Goal: Information Seeking & Learning: Stay updated

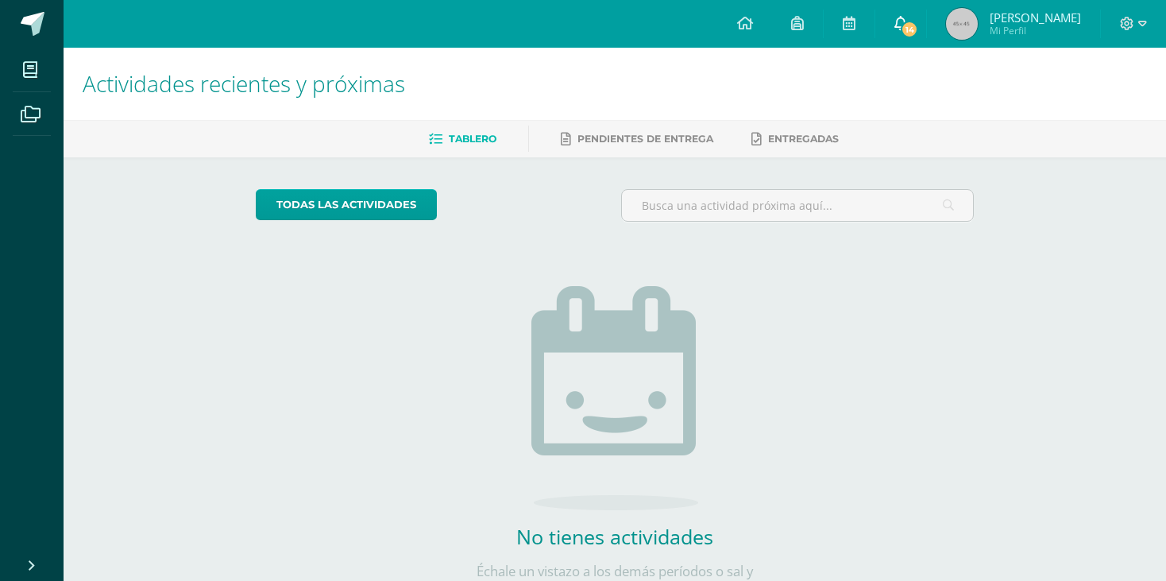
click at [926, 15] on link "14" at bounding box center [900, 24] width 51 height 48
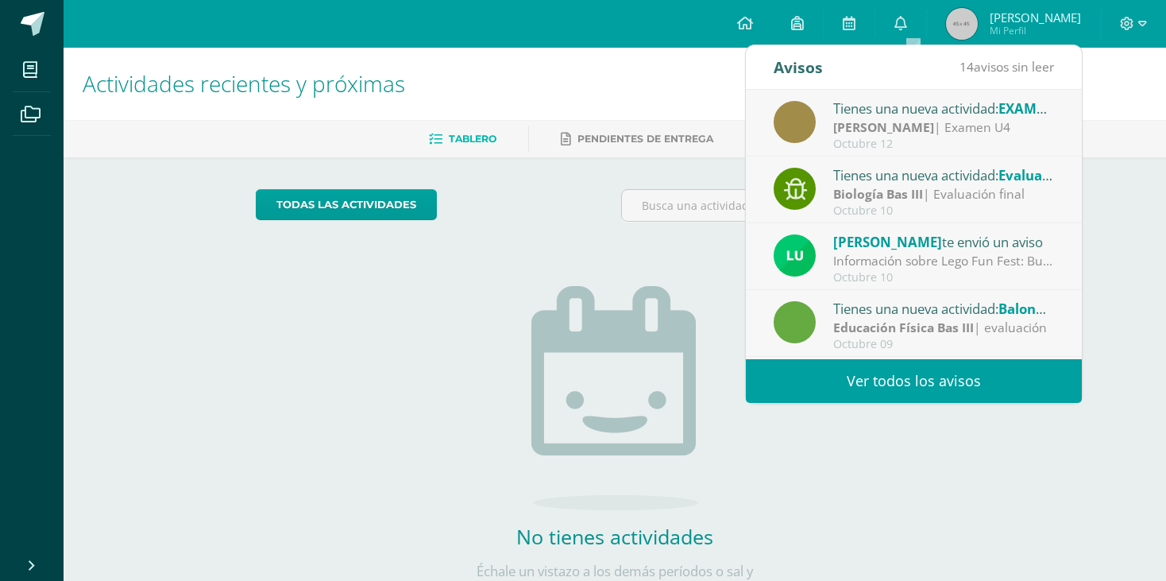
click at [933, 372] on link "Ver todos los avisos" at bounding box center [914, 381] width 336 height 44
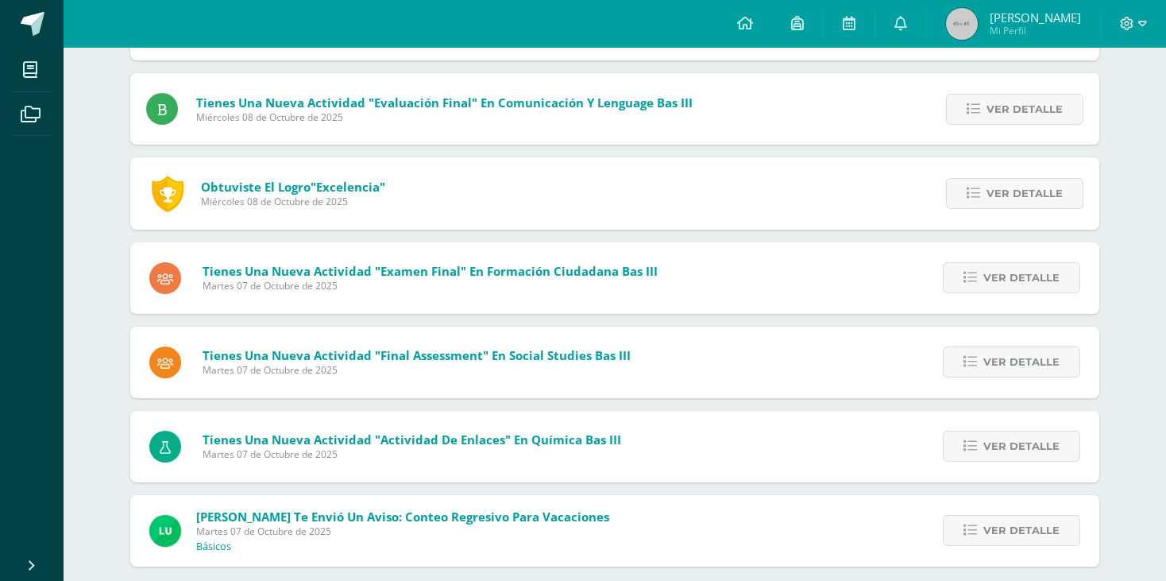
scroll to position [862, 0]
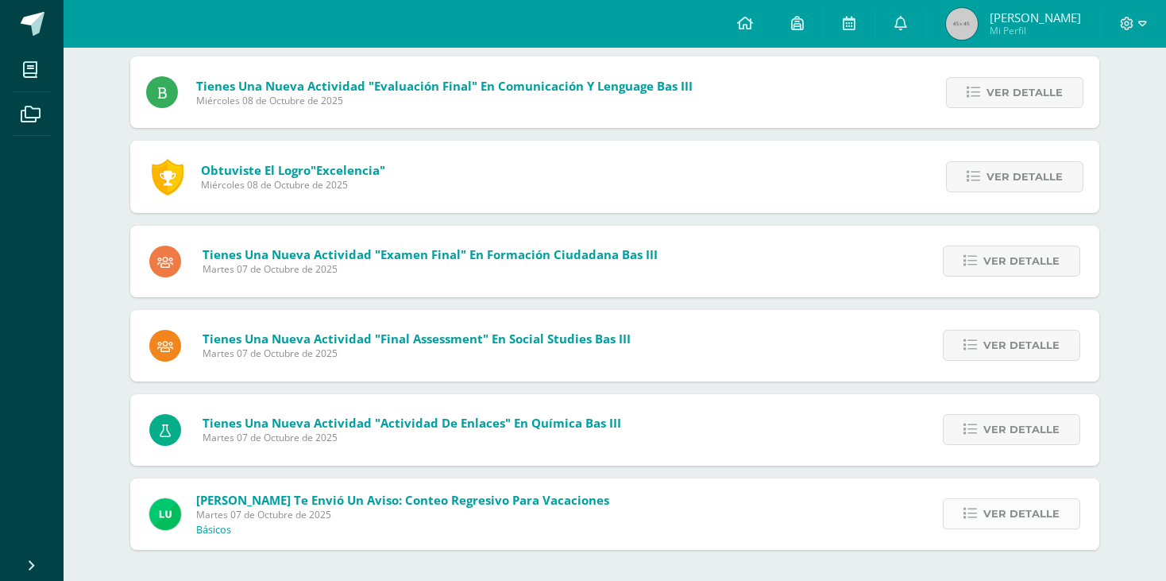
click at [1006, 515] on span "Ver detalle" at bounding box center [1021, 513] width 76 height 29
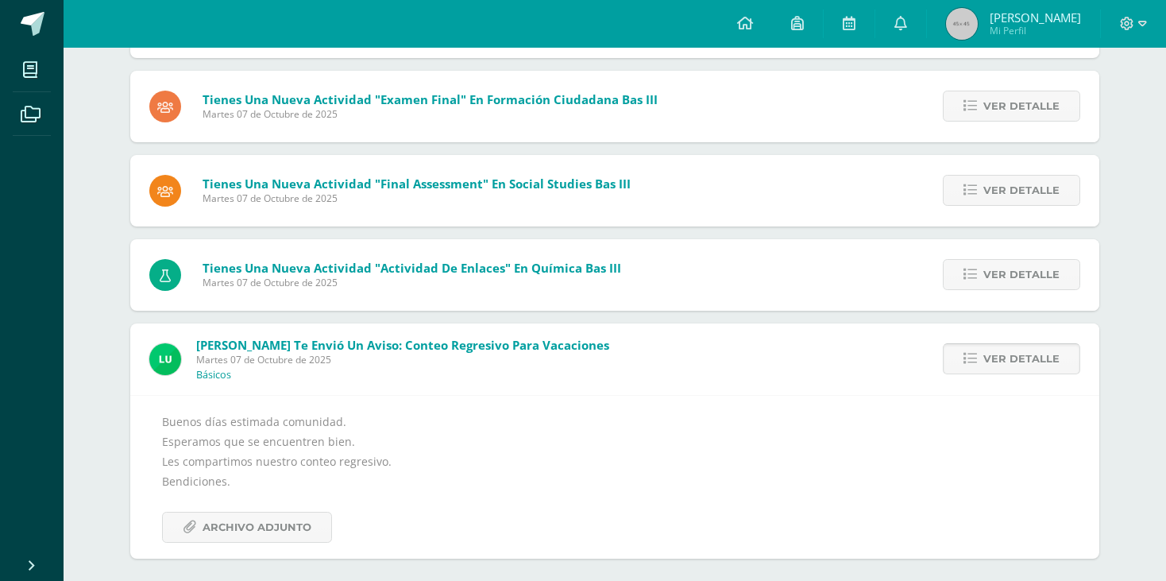
scroll to position [1026, 0]
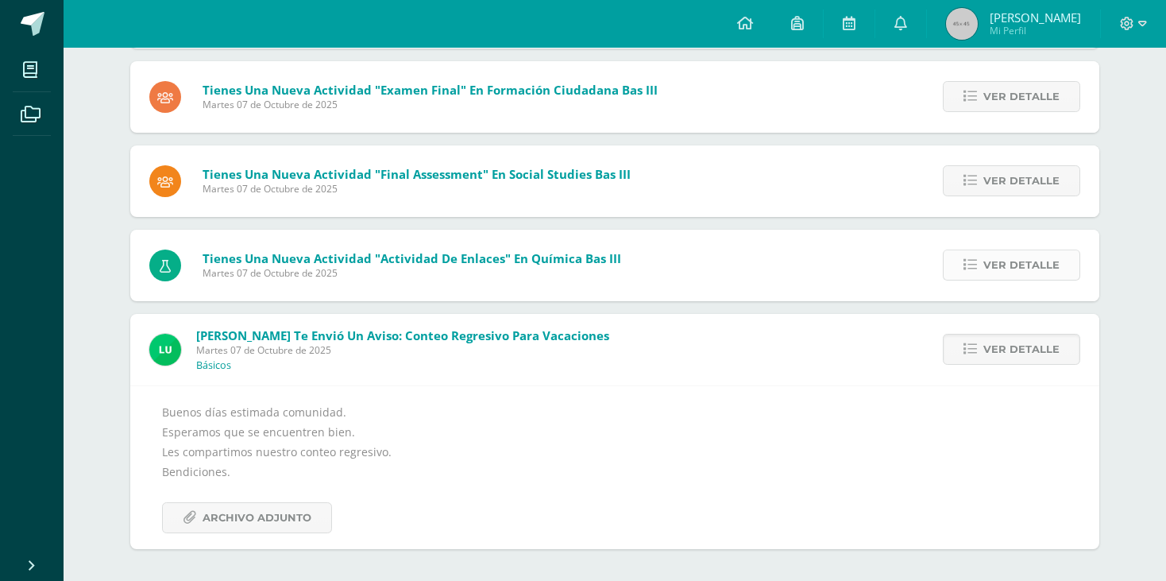
click at [1010, 267] on span "Ver detalle" at bounding box center [1021, 264] width 76 height 29
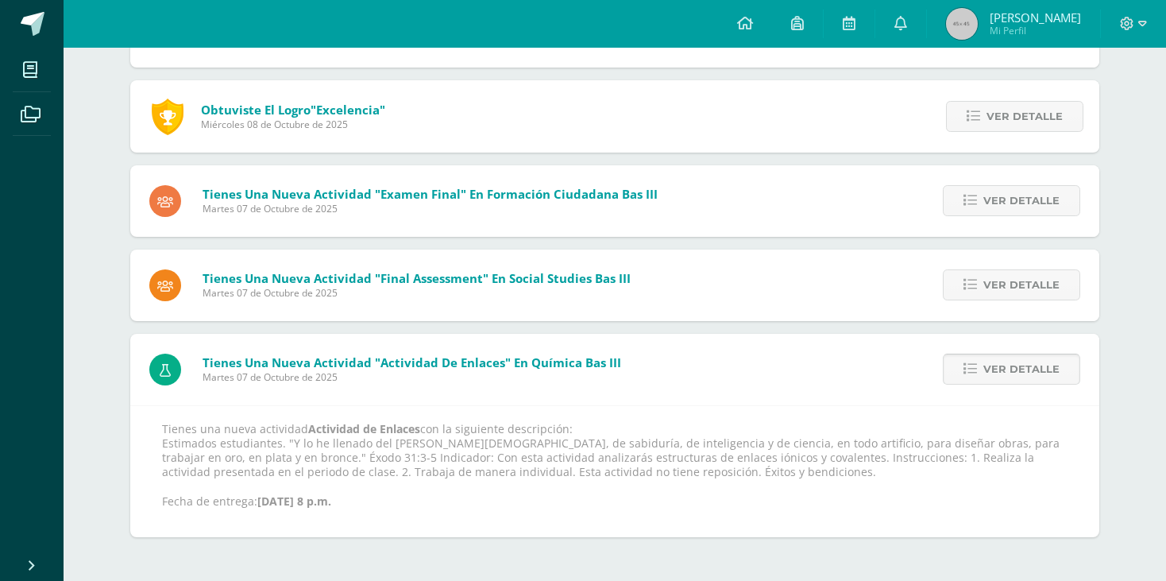
scroll to position [909, 0]
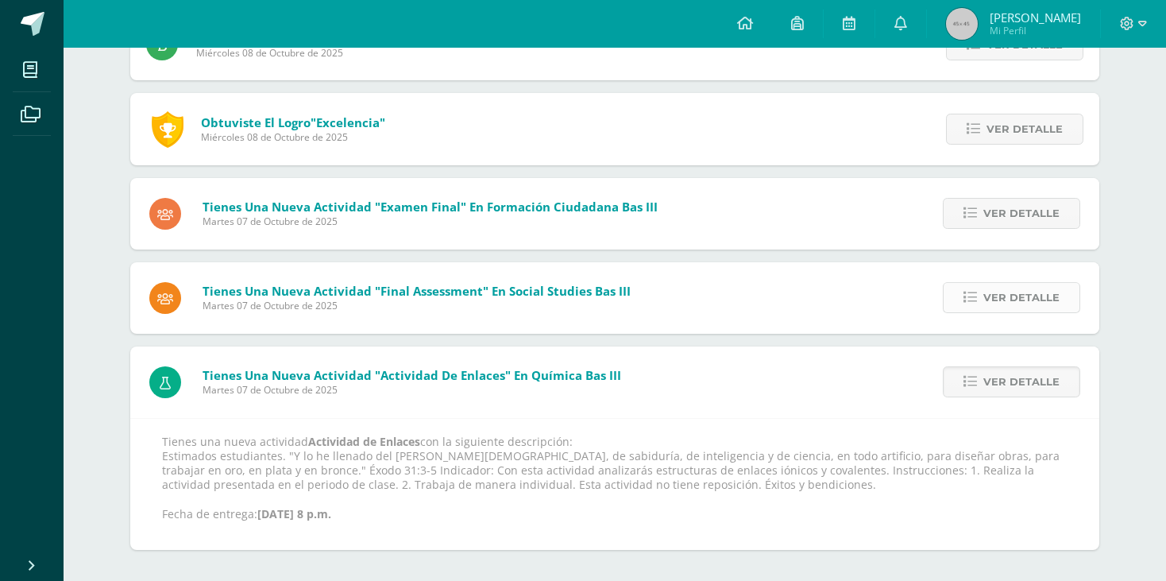
click at [1003, 300] on span "Ver detalle" at bounding box center [1021, 297] width 76 height 29
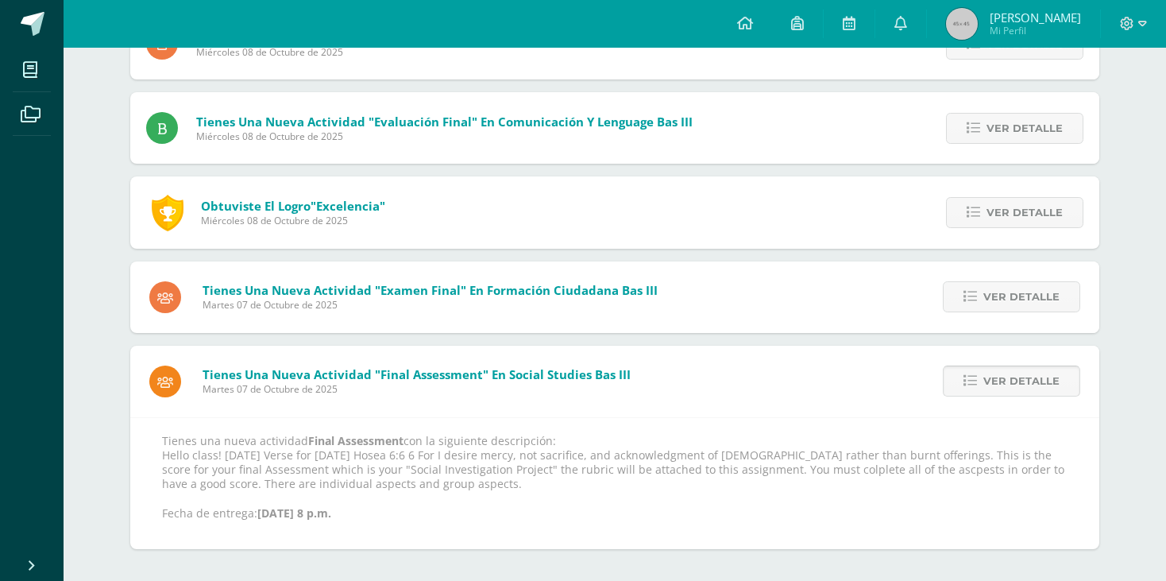
scroll to position [826, 0]
click at [995, 288] on span "Ver detalle" at bounding box center [1021, 296] width 76 height 29
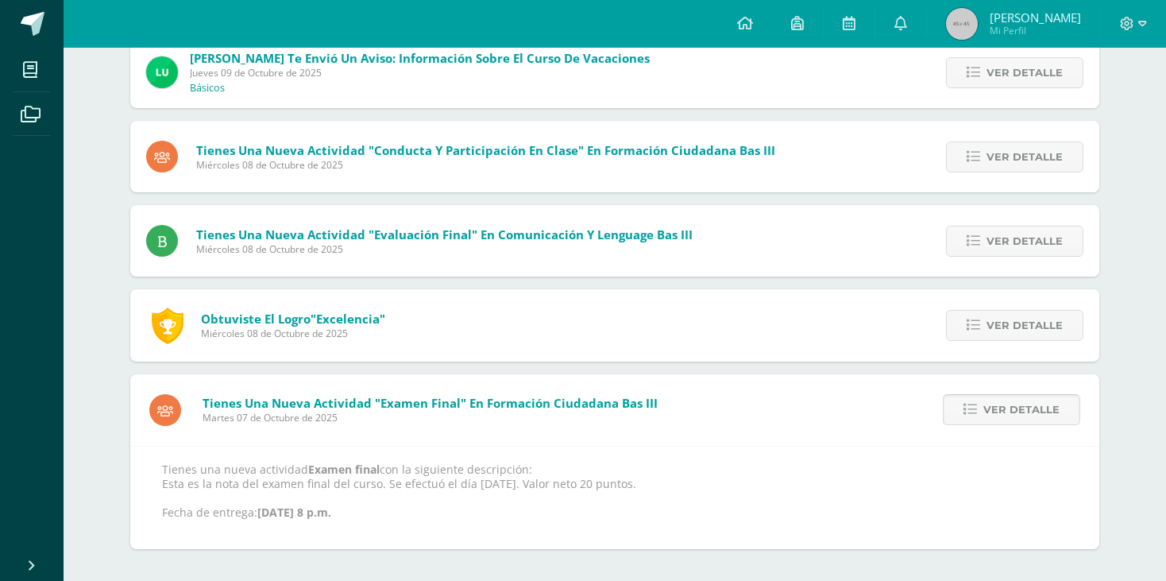
scroll to position [712, 0]
click at [993, 311] on link "Ver detalle" at bounding box center [1014, 326] width 137 height 31
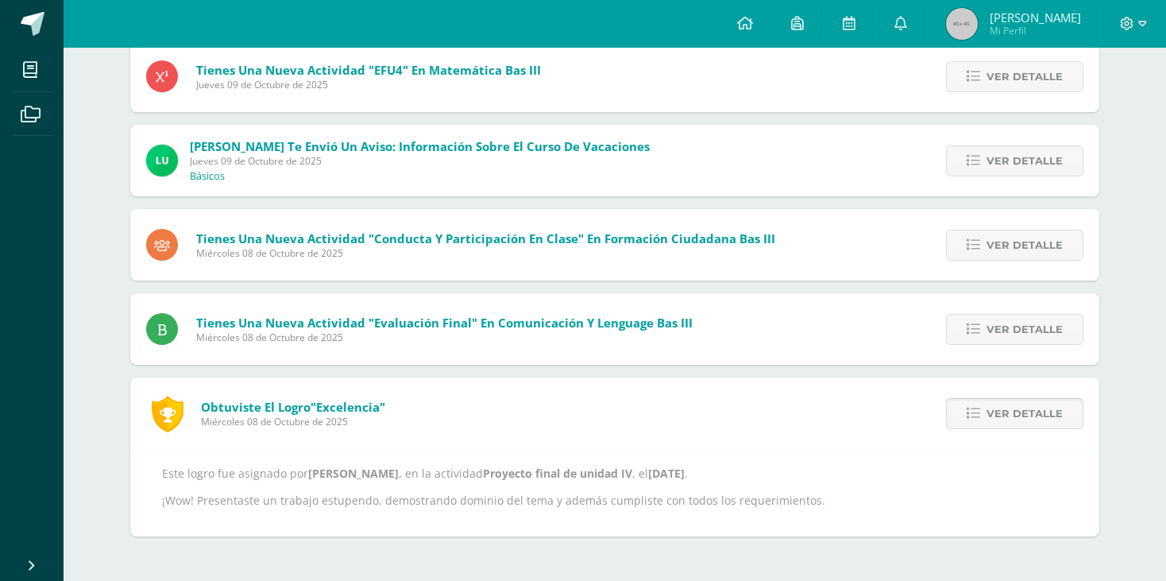
scroll to position [612, 0]
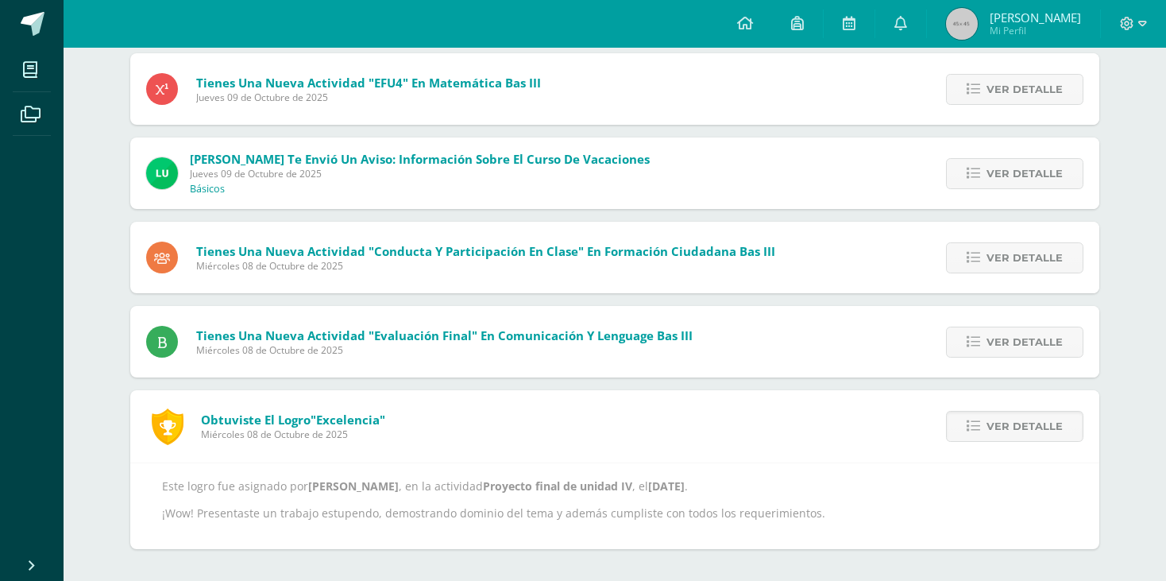
click at [986, 324] on div "Ver detalle" at bounding box center [1010, 341] width 177 height 71
click at [981, 331] on link "Ver detalle" at bounding box center [1014, 341] width 137 height 31
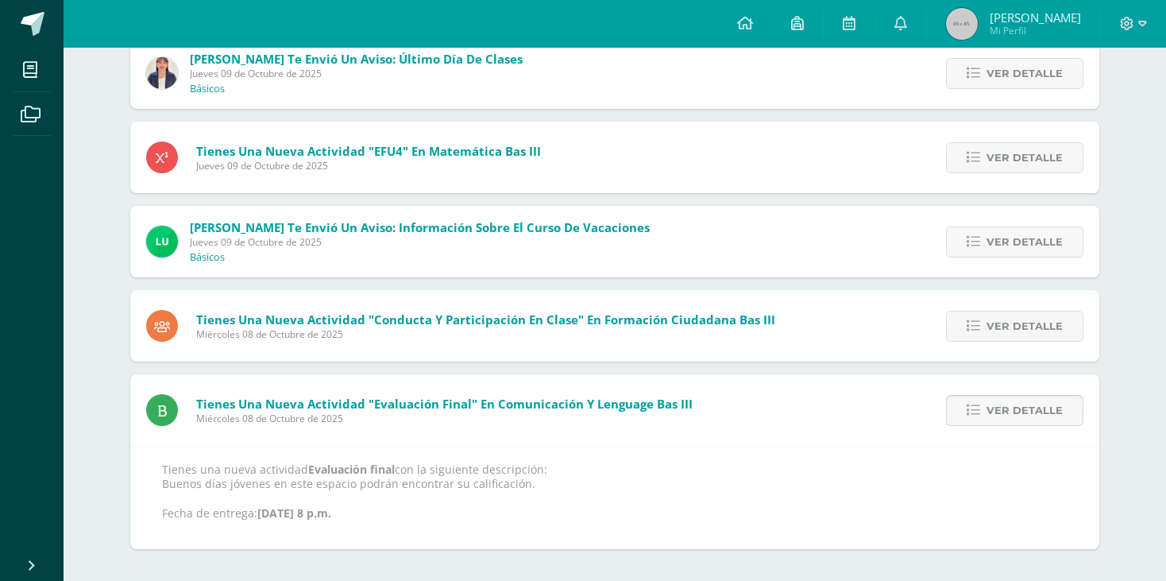
scroll to position [543, 0]
click at [980, 331] on icon at bounding box center [974, 327] width 14 height 14
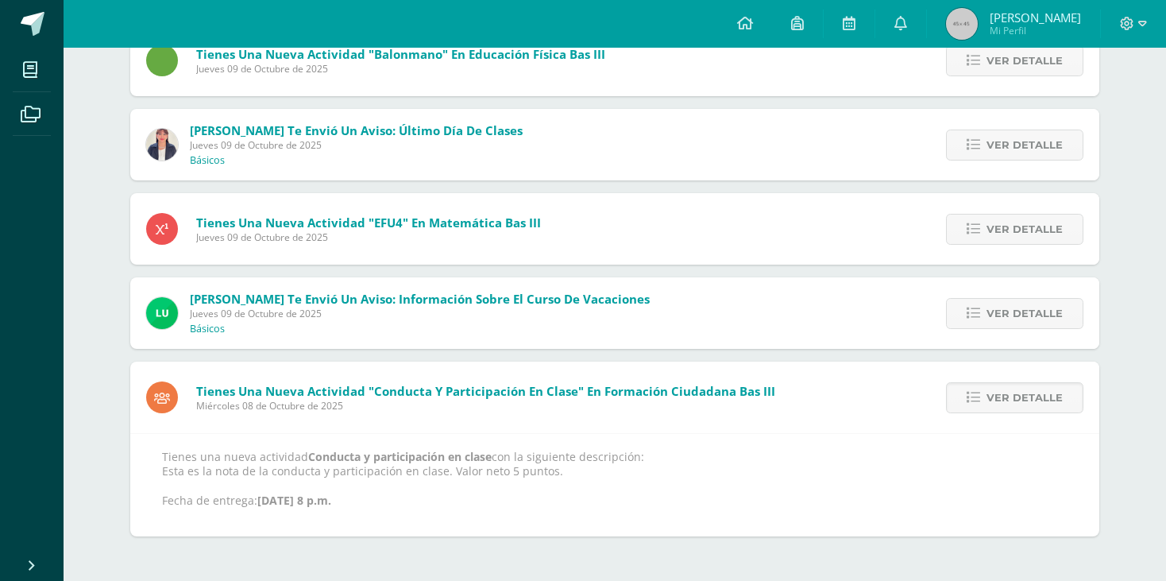
scroll to position [460, 0]
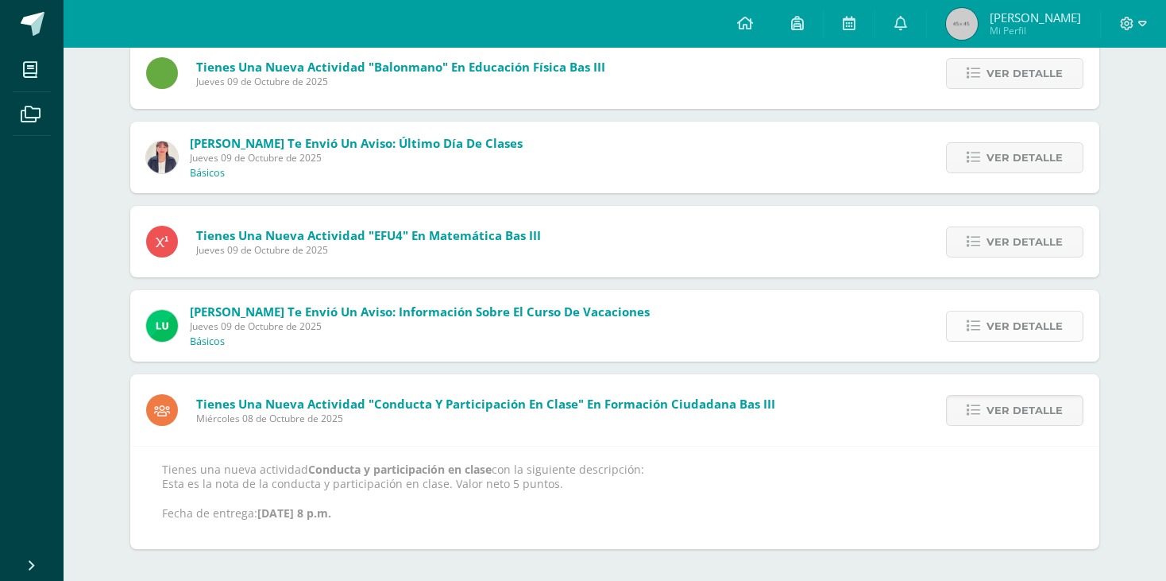
click at [980, 330] on icon at bounding box center [974, 326] width 14 height 14
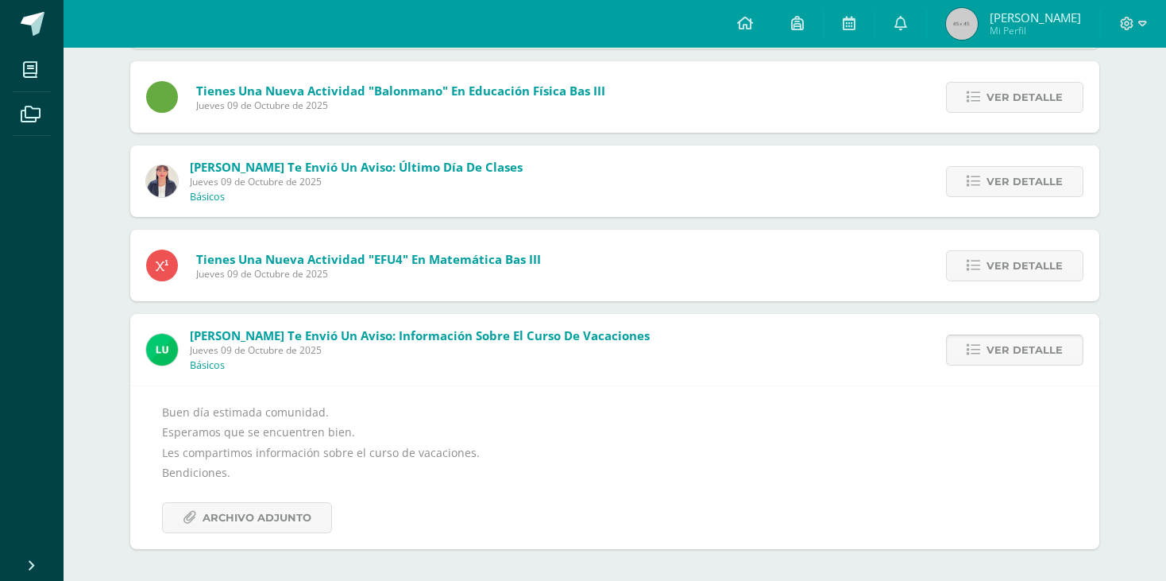
scroll to position [435, 0]
click at [971, 273] on link "Ver detalle" at bounding box center [1014, 266] width 137 height 31
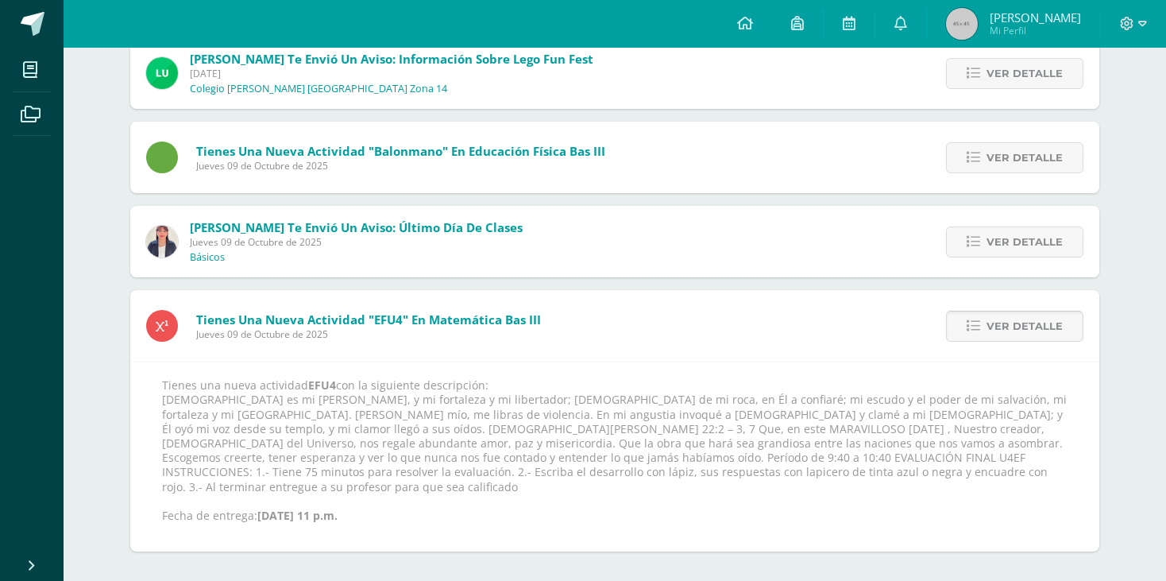
scroll to position [363, 0]
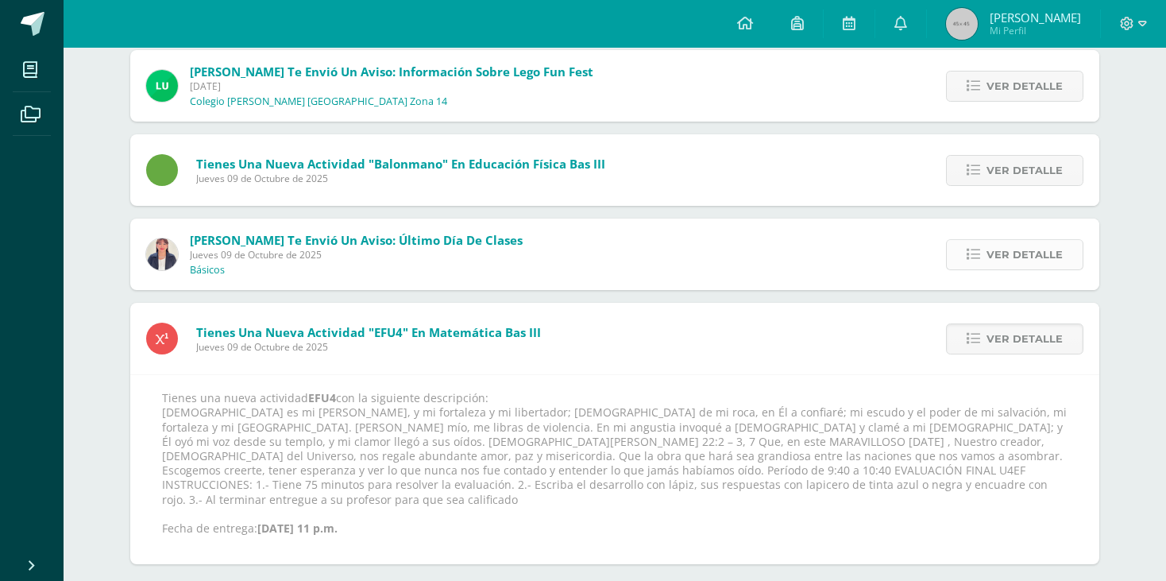
click at [972, 261] on icon at bounding box center [974, 255] width 14 height 14
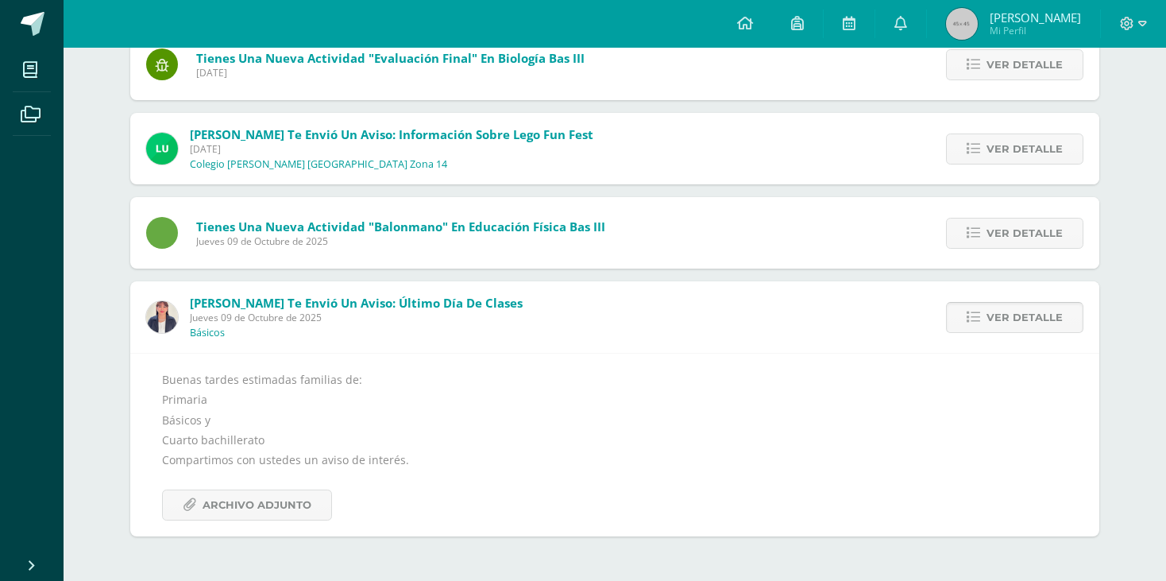
scroll to position [288, 0]
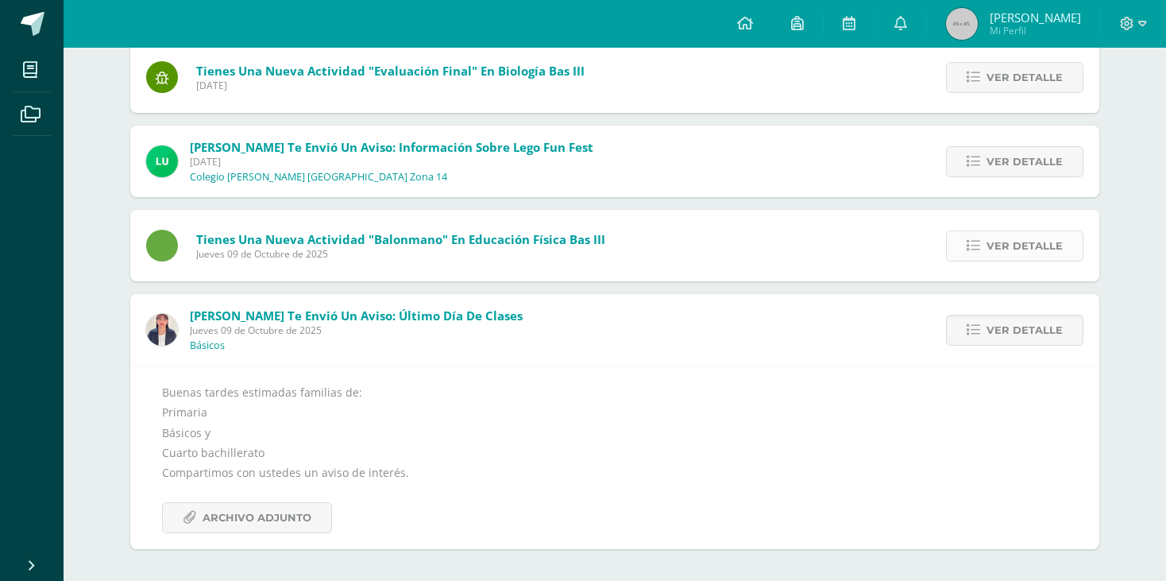
click at [972, 241] on icon at bounding box center [974, 246] width 14 height 14
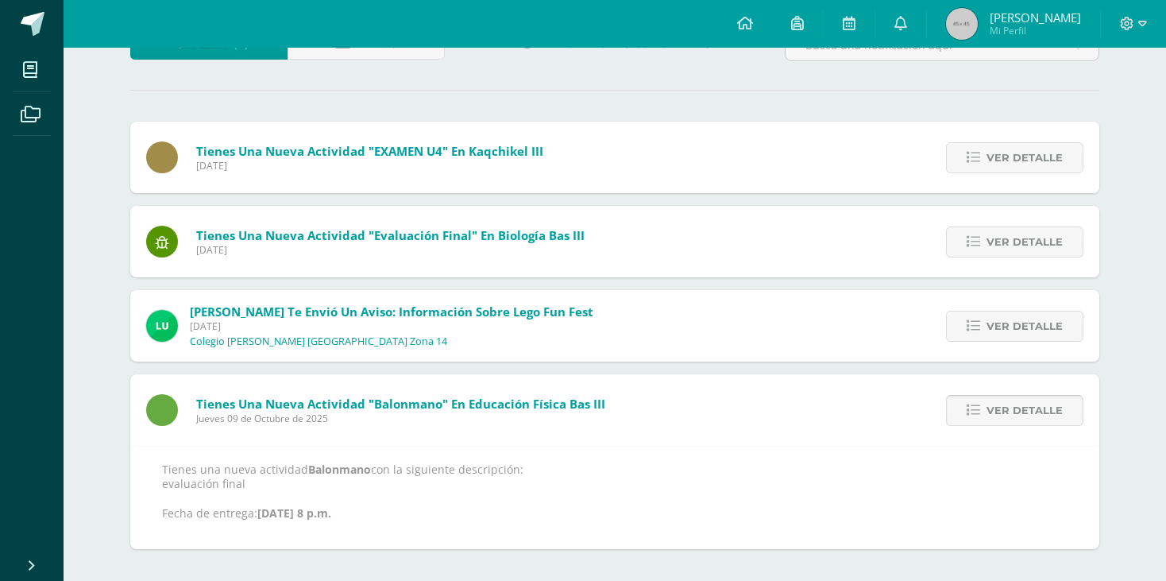
scroll to position [123, 0]
click at [984, 325] on link "Ver detalle" at bounding box center [1014, 326] width 137 height 31
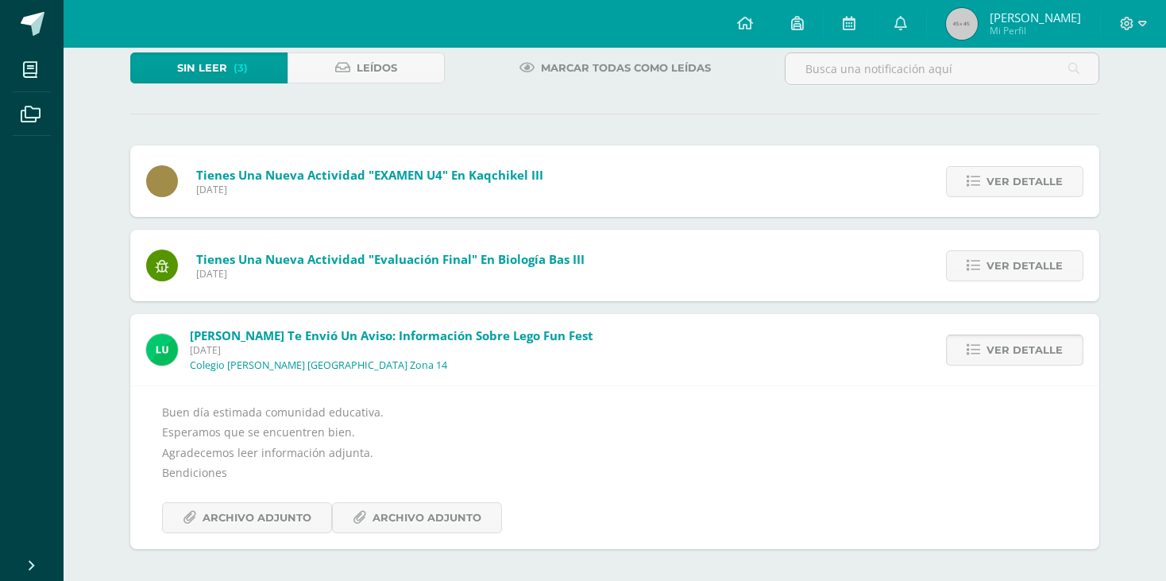
scroll to position [98, 0]
click at [961, 268] on link "Ver detalle" at bounding box center [1014, 266] width 137 height 31
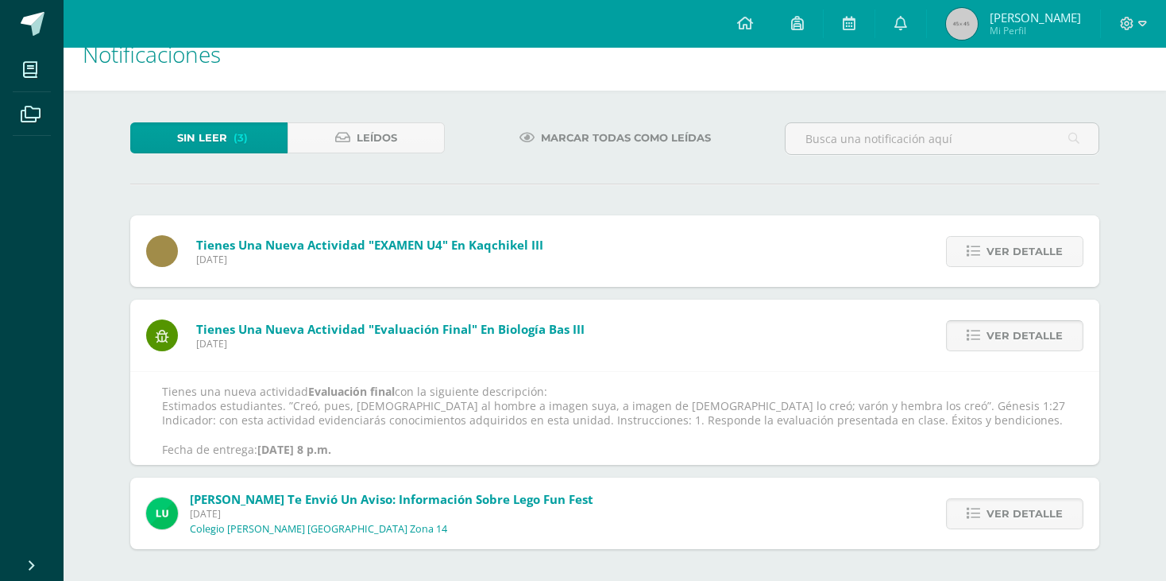
scroll to position [0, 0]
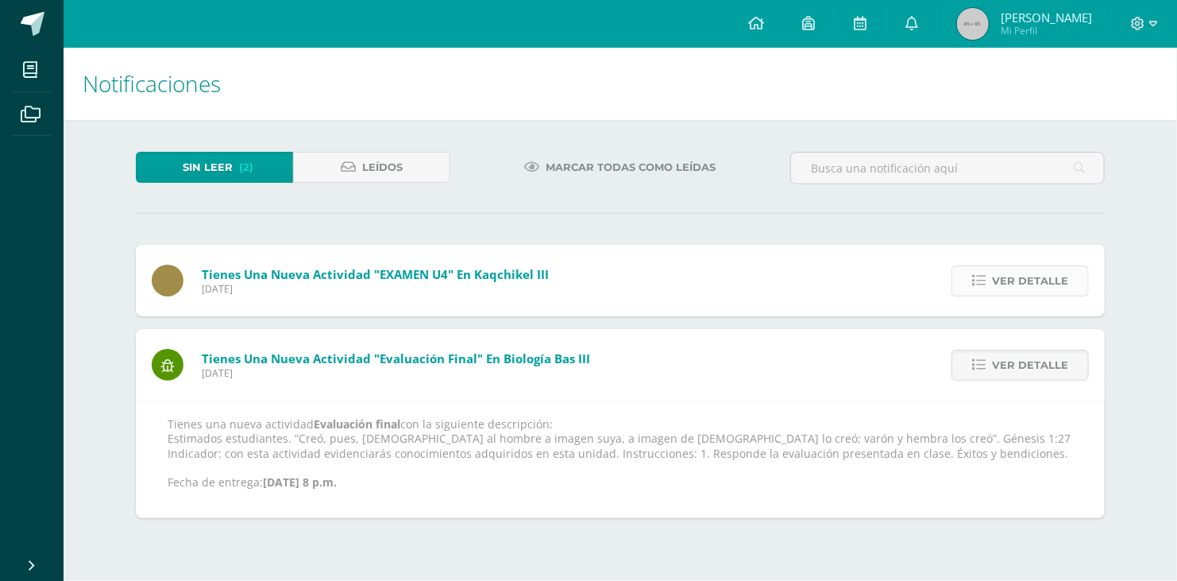
click at [981, 265] on link "Ver detalle" at bounding box center [1020, 280] width 137 height 31
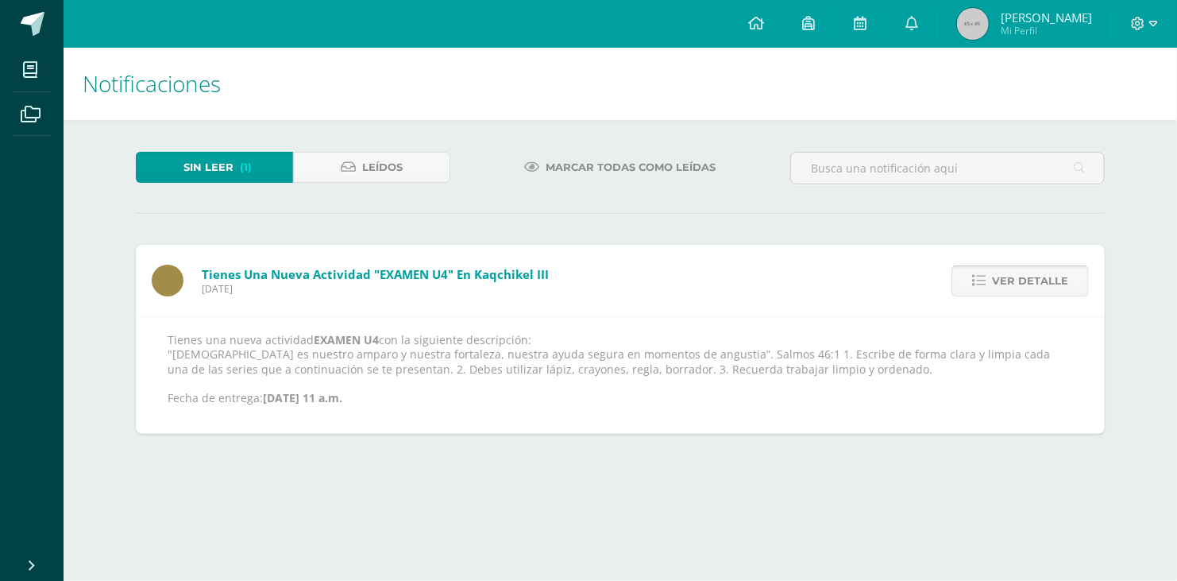
click at [986, 288] on link "Ver detalle" at bounding box center [1020, 280] width 137 height 31
